Goal: Find specific page/section: Find specific page/section

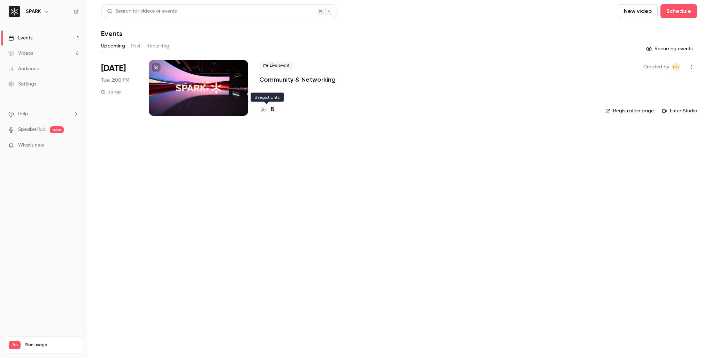
click at [272, 110] on h4 "8" at bounding box center [272, 109] width 3 height 9
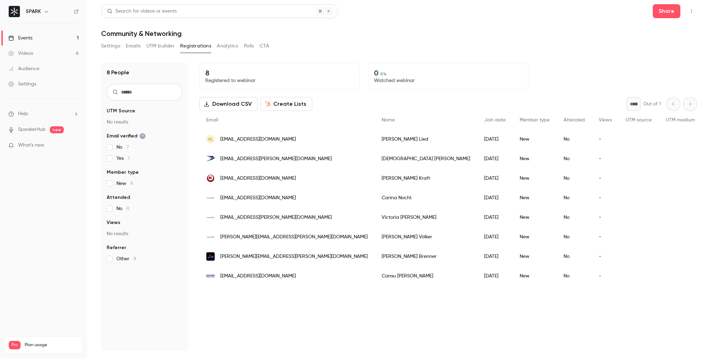
click at [46, 35] on link "Events 1" at bounding box center [43, 37] width 87 height 15
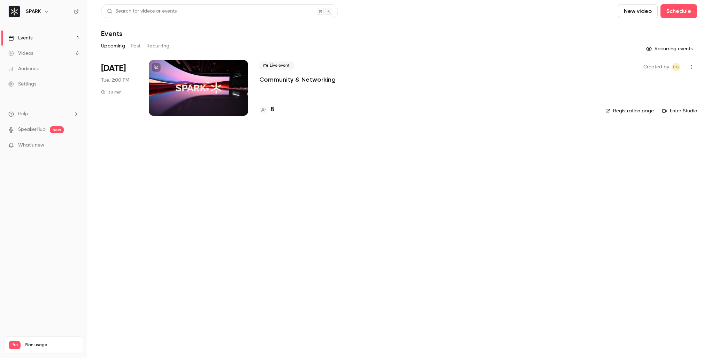
click at [132, 45] on button "Past" at bounding box center [136, 45] width 10 height 11
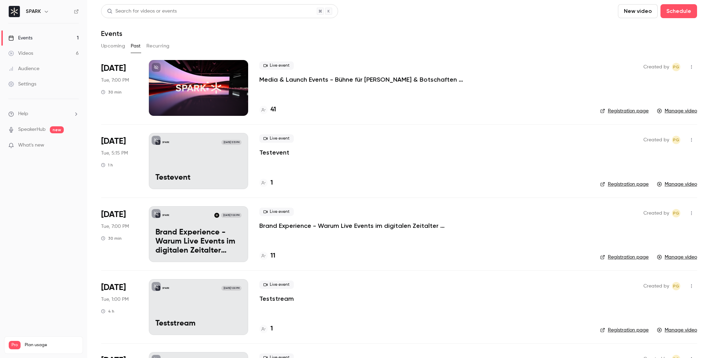
click at [272, 109] on h4 "41" at bounding box center [274, 109] width 6 height 9
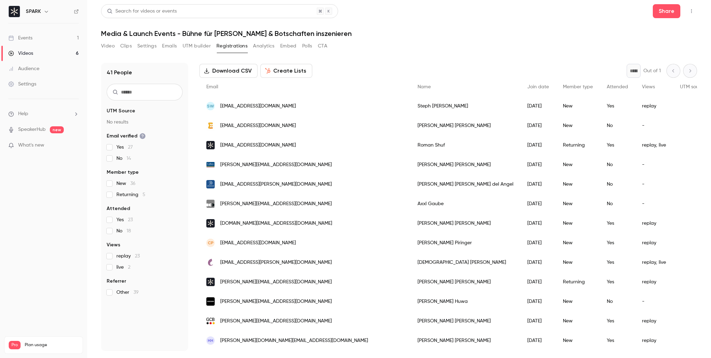
scroll to position [33, 0]
click at [36, 43] on link "Events 1" at bounding box center [43, 37] width 87 height 15
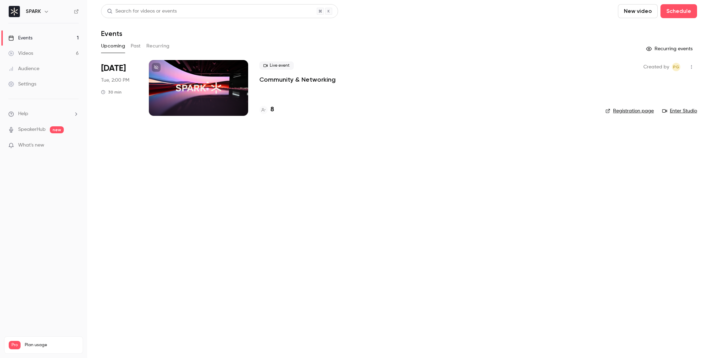
click at [138, 47] on button "Past" at bounding box center [136, 45] width 10 height 11
